Goal: Transaction & Acquisition: Purchase product/service

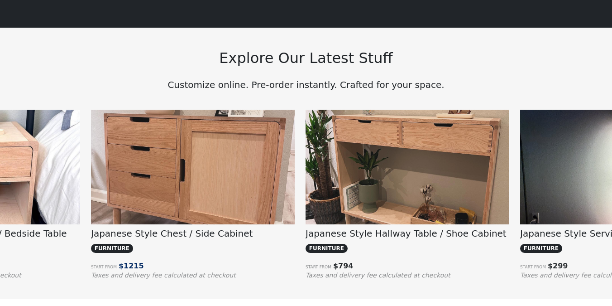
scroll to position [0, 998]
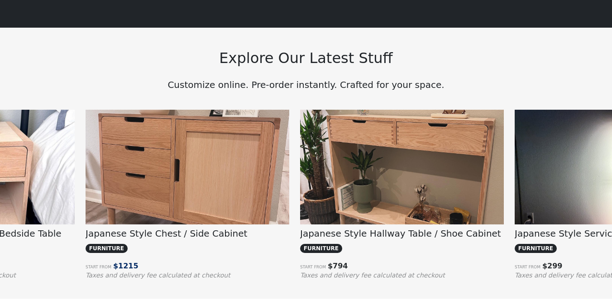
click at [229, 191] on img at bounding box center [188, 186] width 204 height 153
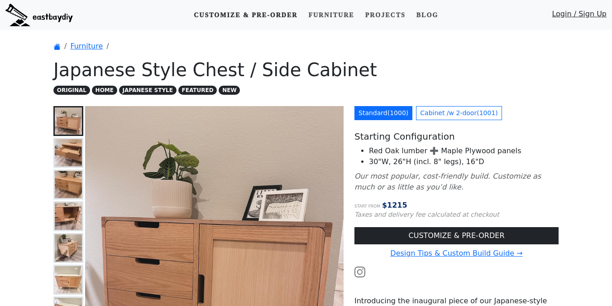
click at [273, 17] on link "Customize & Pre-order" at bounding box center [245, 15] width 111 height 17
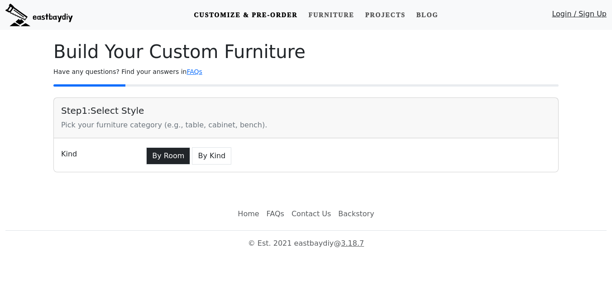
click at [160, 156] on button "By Room" at bounding box center [168, 155] width 44 height 17
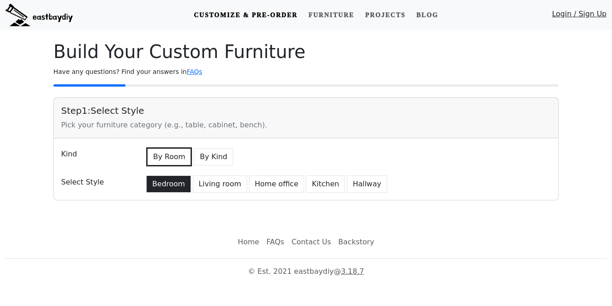
click at [159, 182] on button "Bedroom" at bounding box center [168, 183] width 44 height 17
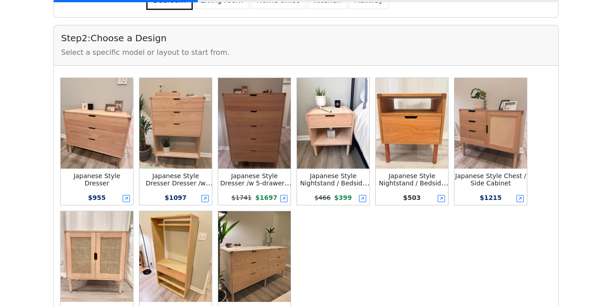
scroll to position [196, 0]
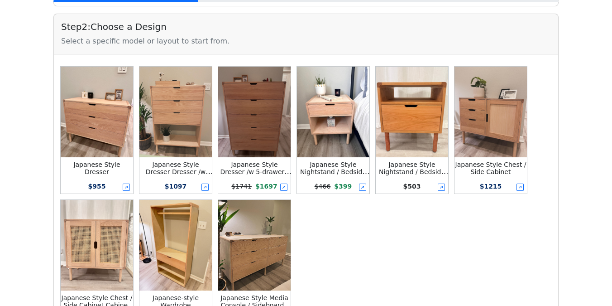
click at [91, 144] on img at bounding box center [97, 112] width 72 height 91
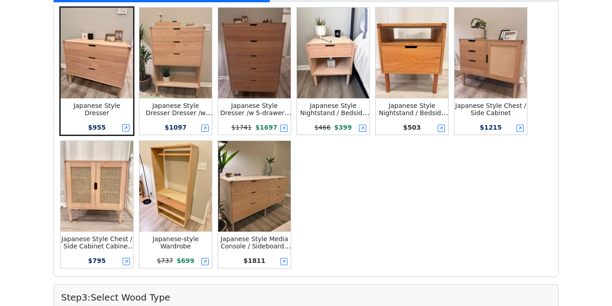
scroll to position [251, 0]
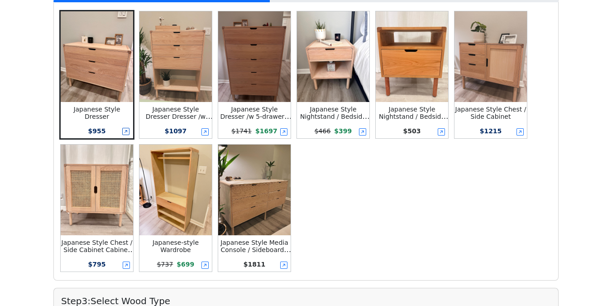
click at [126, 131] on icon at bounding box center [125, 131] width 7 height 7
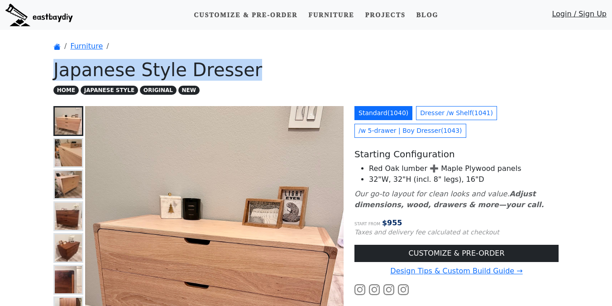
drag, startPoint x: 55, startPoint y: 70, endPoint x: 251, endPoint y: 66, distance: 196.1
click at [251, 66] on h1 "Japanese Style Dresser" at bounding box center [305, 70] width 505 height 22
copy h1 "Japanese Style Dresser"
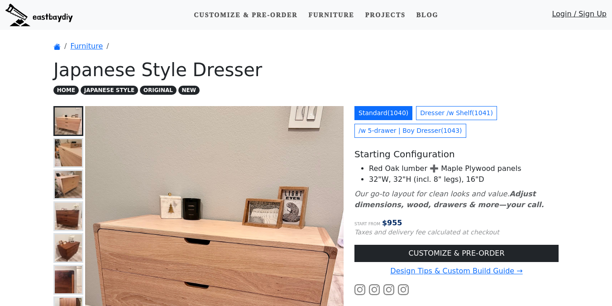
click at [438, 41] on ol "Furniture" at bounding box center [305, 46] width 505 height 11
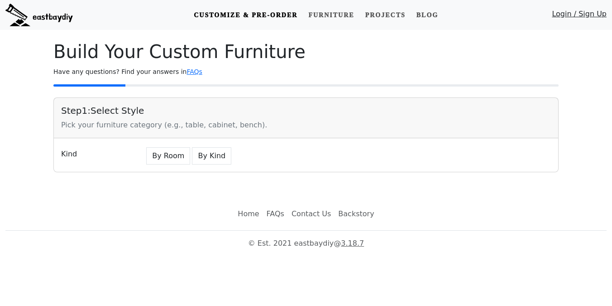
click at [182, 144] on div "Kind By Room By Kind" at bounding box center [306, 155] width 504 height 34
click at [174, 156] on button "By Room" at bounding box center [168, 155] width 44 height 17
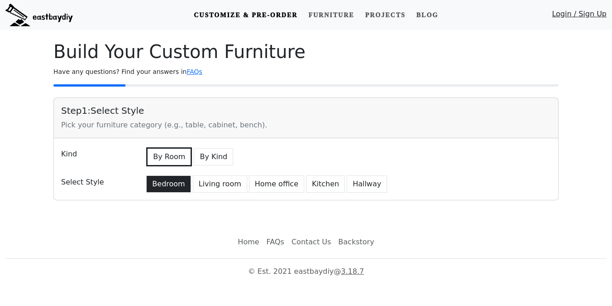
click at [167, 186] on button "Bedroom" at bounding box center [168, 183] width 44 height 17
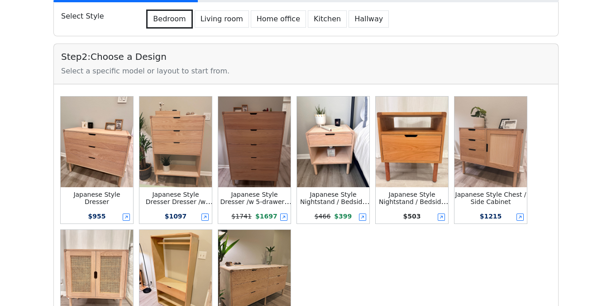
scroll to position [240, 0]
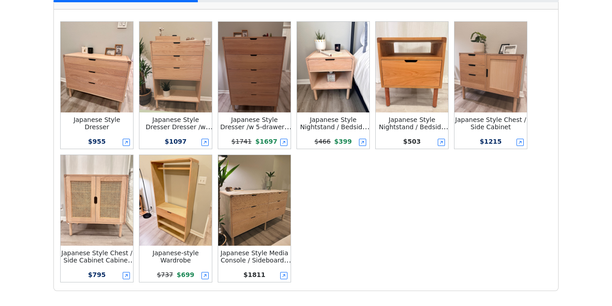
click at [191, 108] on img at bounding box center [175, 67] width 72 height 91
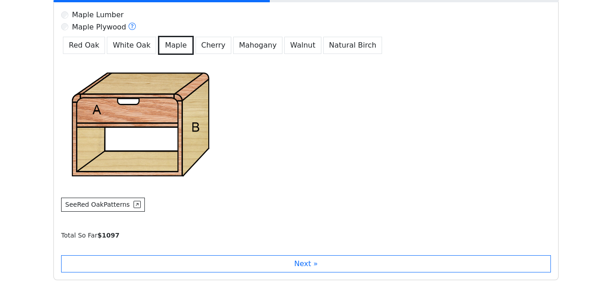
scroll to position [767, 0]
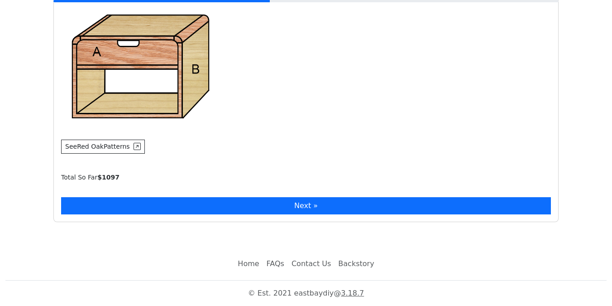
click at [205, 200] on button "Next »" at bounding box center [306, 205] width 490 height 17
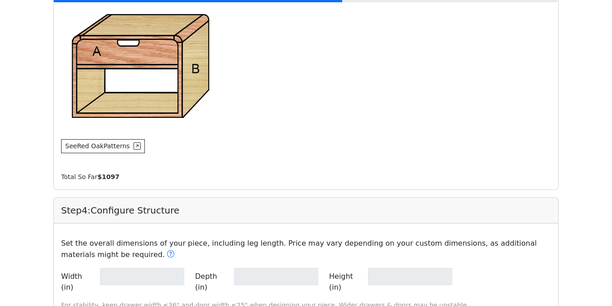
type input "**"
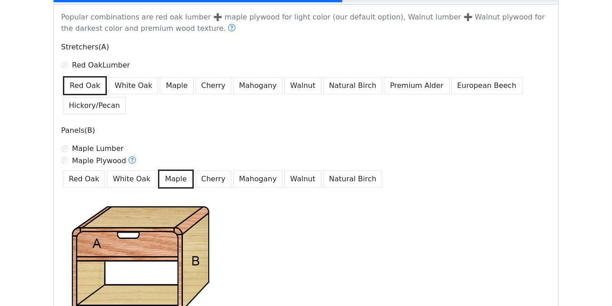
scroll to position [552, 0]
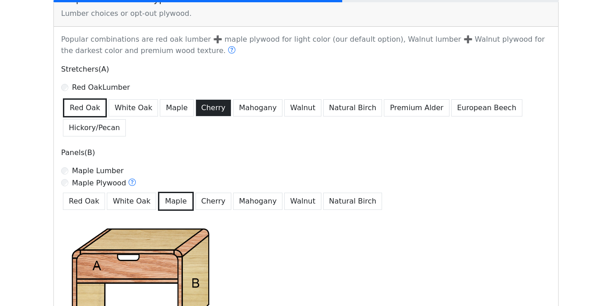
click at [201, 112] on button "Cherry" at bounding box center [214, 107] width 36 height 17
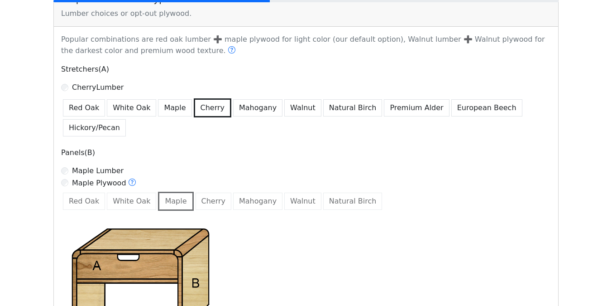
scroll to position [539, 0]
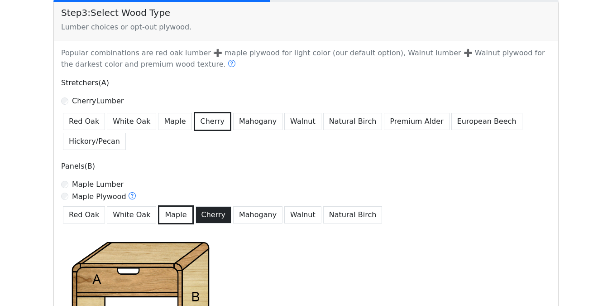
click at [204, 214] on button "Cherry" at bounding box center [214, 214] width 36 height 17
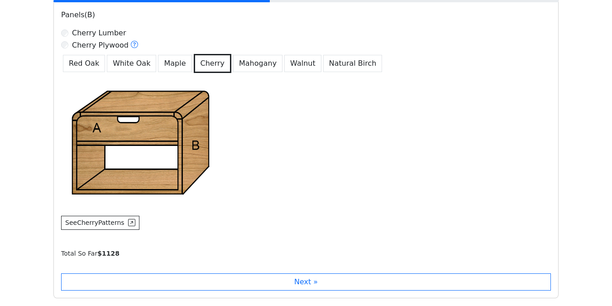
scroll to position [762, 0]
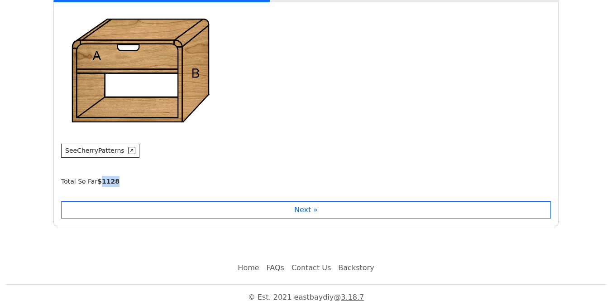
drag, startPoint x: 101, startPoint y: 186, endPoint x: 140, endPoint y: 185, distance: 39.4
click at [140, 185] on div "Total So Far $ 1128" at bounding box center [309, 181] width 497 height 11
click at [146, 183] on div "Total So Far $ 1128" at bounding box center [309, 181] width 497 height 11
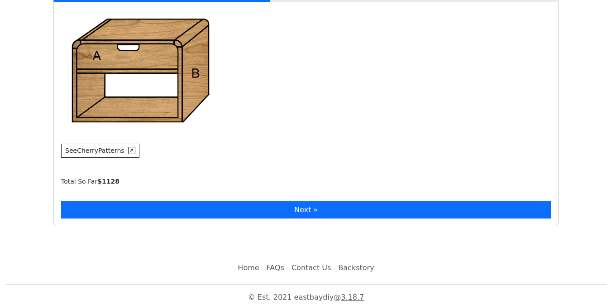
click at [147, 207] on button "Next »" at bounding box center [306, 209] width 490 height 17
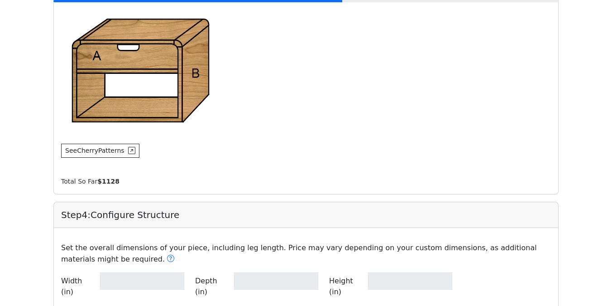
type input "**"
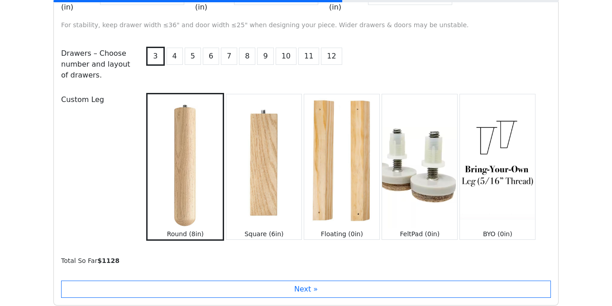
scroll to position [1084, 0]
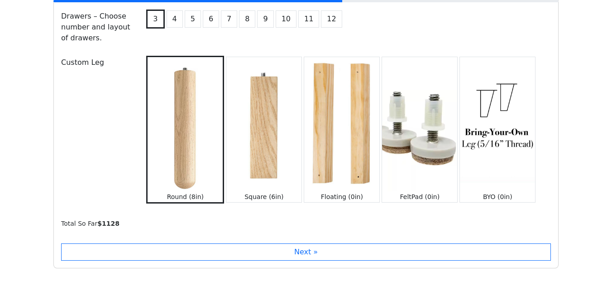
click at [275, 125] on img at bounding box center [263, 124] width 75 height 134
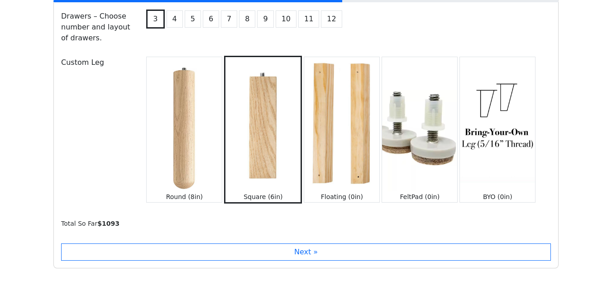
click at [192, 129] on img at bounding box center [184, 124] width 75 height 134
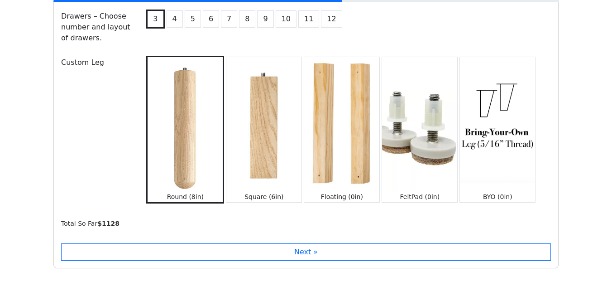
click at [356, 109] on img at bounding box center [341, 124] width 75 height 134
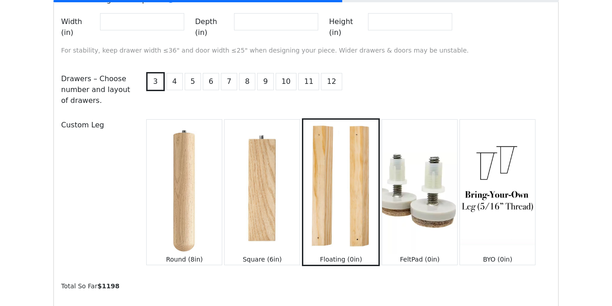
scroll to position [1020, 0]
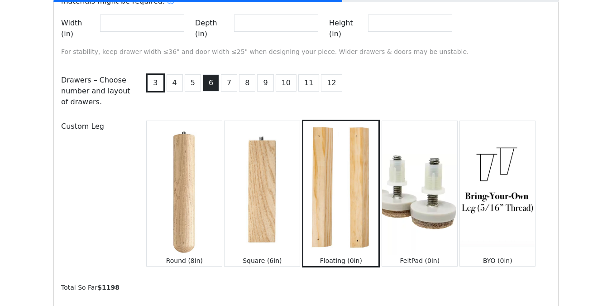
click at [212, 75] on button "6" at bounding box center [211, 82] width 16 height 17
click at [158, 76] on button "3" at bounding box center [154, 82] width 16 height 17
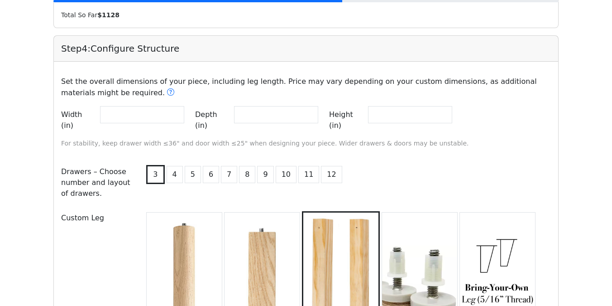
scroll to position [952, 0]
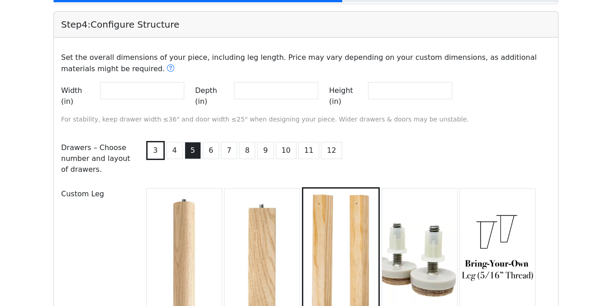
click at [192, 143] on button "5" at bounding box center [193, 150] width 16 height 17
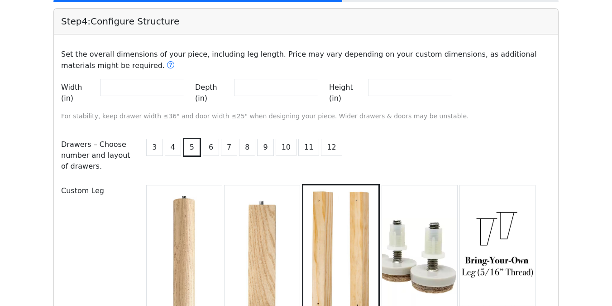
scroll to position [940, 0]
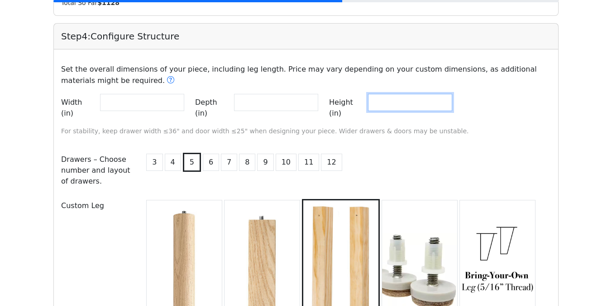
drag, startPoint x: 400, startPoint y: 101, endPoint x: 348, endPoint y: 101, distance: 51.6
click at [348, 101] on div "Height (in) **" at bounding box center [390, 108] width 123 height 28
type input "**"
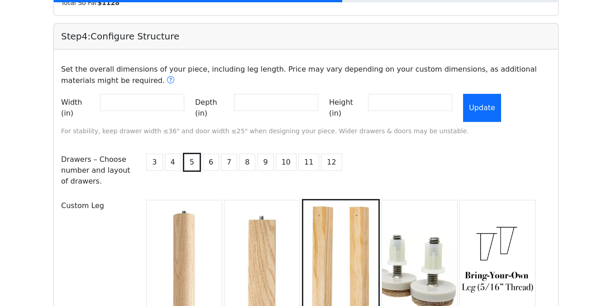
click at [500, 100] on button "Update" at bounding box center [482, 108] width 38 height 28
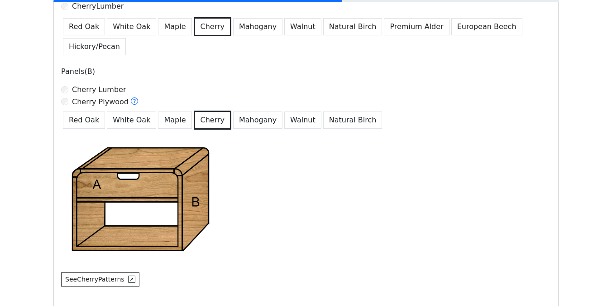
scroll to position [568, 0]
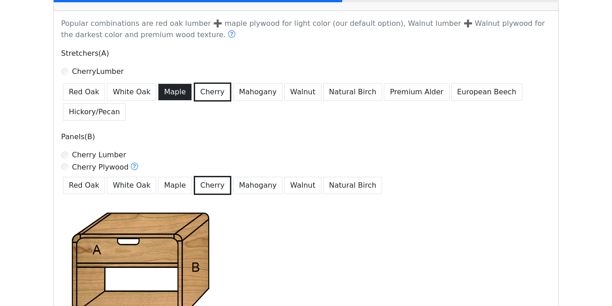
click at [169, 93] on button "Maple" at bounding box center [175, 91] width 34 height 17
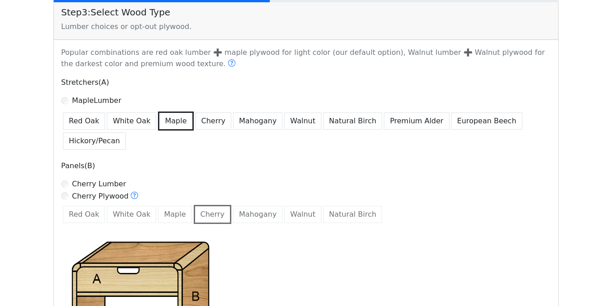
scroll to position [539, 0]
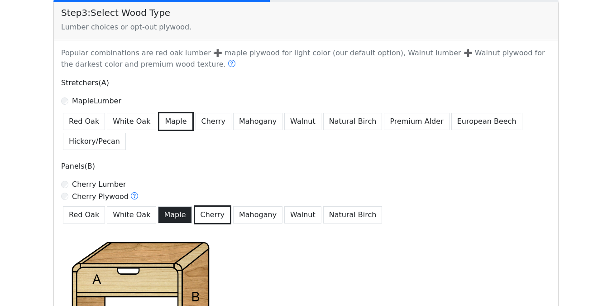
click at [169, 214] on button "Maple" at bounding box center [175, 214] width 34 height 17
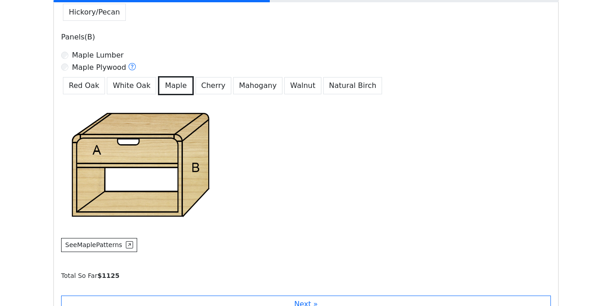
scroll to position [767, 0]
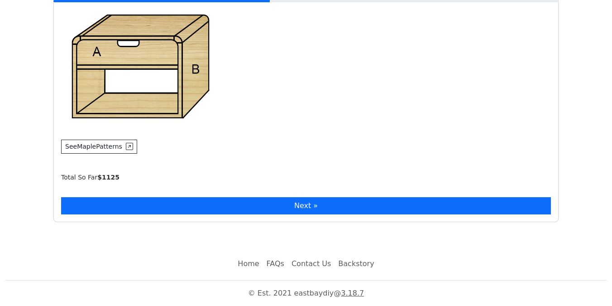
click at [276, 208] on button "Next »" at bounding box center [306, 205] width 490 height 17
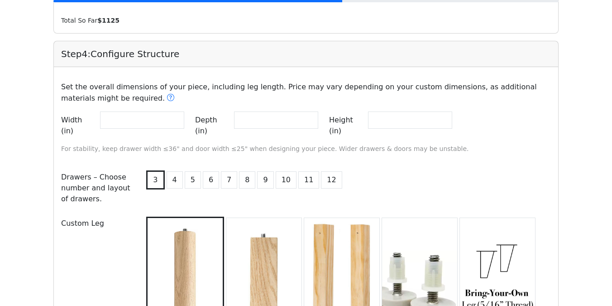
scroll to position [956, 0]
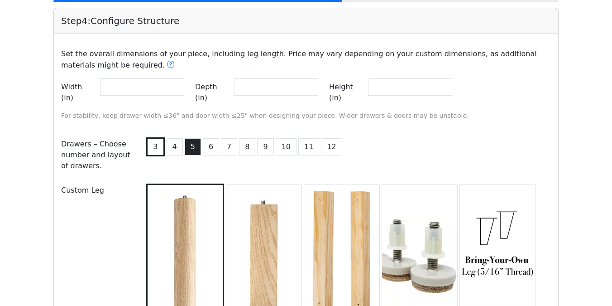
click at [194, 138] on button "5" at bounding box center [193, 146] width 16 height 17
drag, startPoint x: 158, startPoint y: 93, endPoint x: 73, endPoint y: 93, distance: 85.1
click at [73, 93] on div "Width (in) **" at bounding box center [122, 92] width 123 height 28
click at [268, 91] on input "**" at bounding box center [276, 86] width 84 height 17
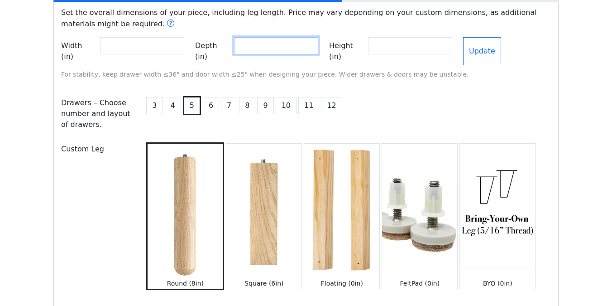
scroll to position [1069, 0]
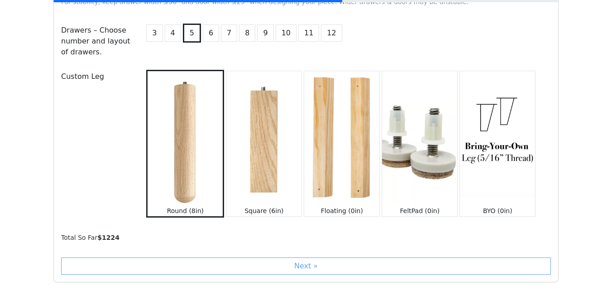
type input "**"
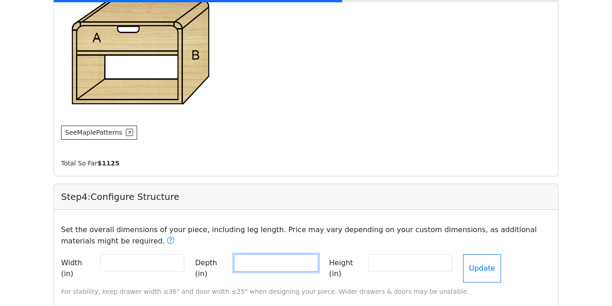
scroll to position [1120, 0]
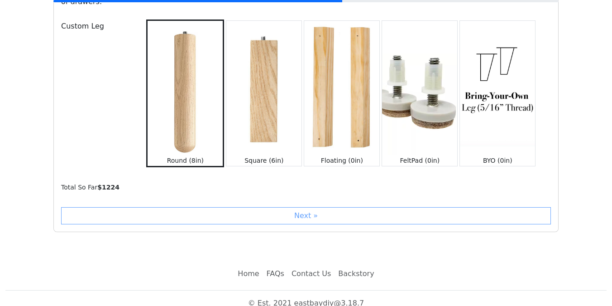
click at [281, 264] on link "FAQs" at bounding box center [275, 273] width 25 height 18
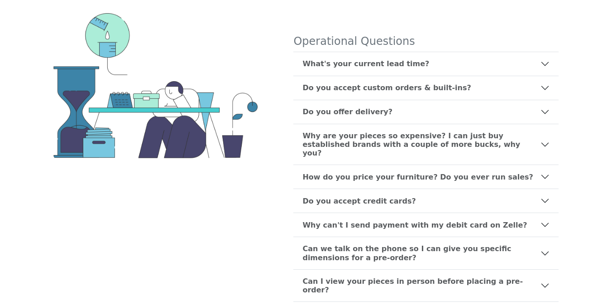
scroll to position [107, 0]
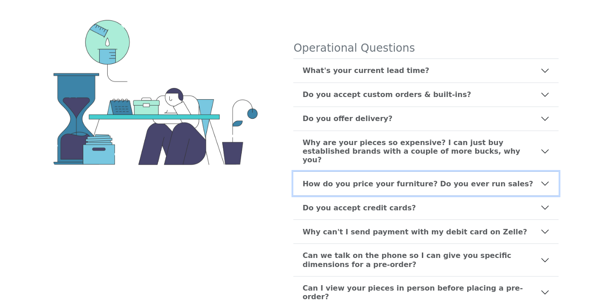
click at [351, 179] on b "How do you price your furniture? Do you ever run sales?" at bounding box center [417, 183] width 230 height 9
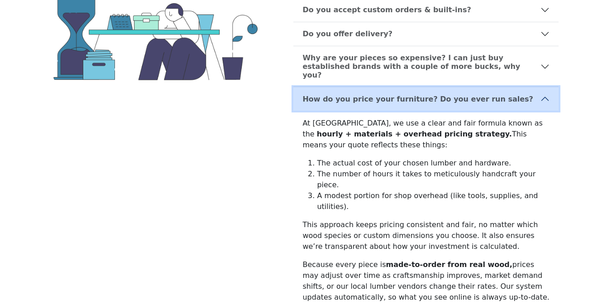
scroll to position [234, 0]
